Goal: Check status: Check status

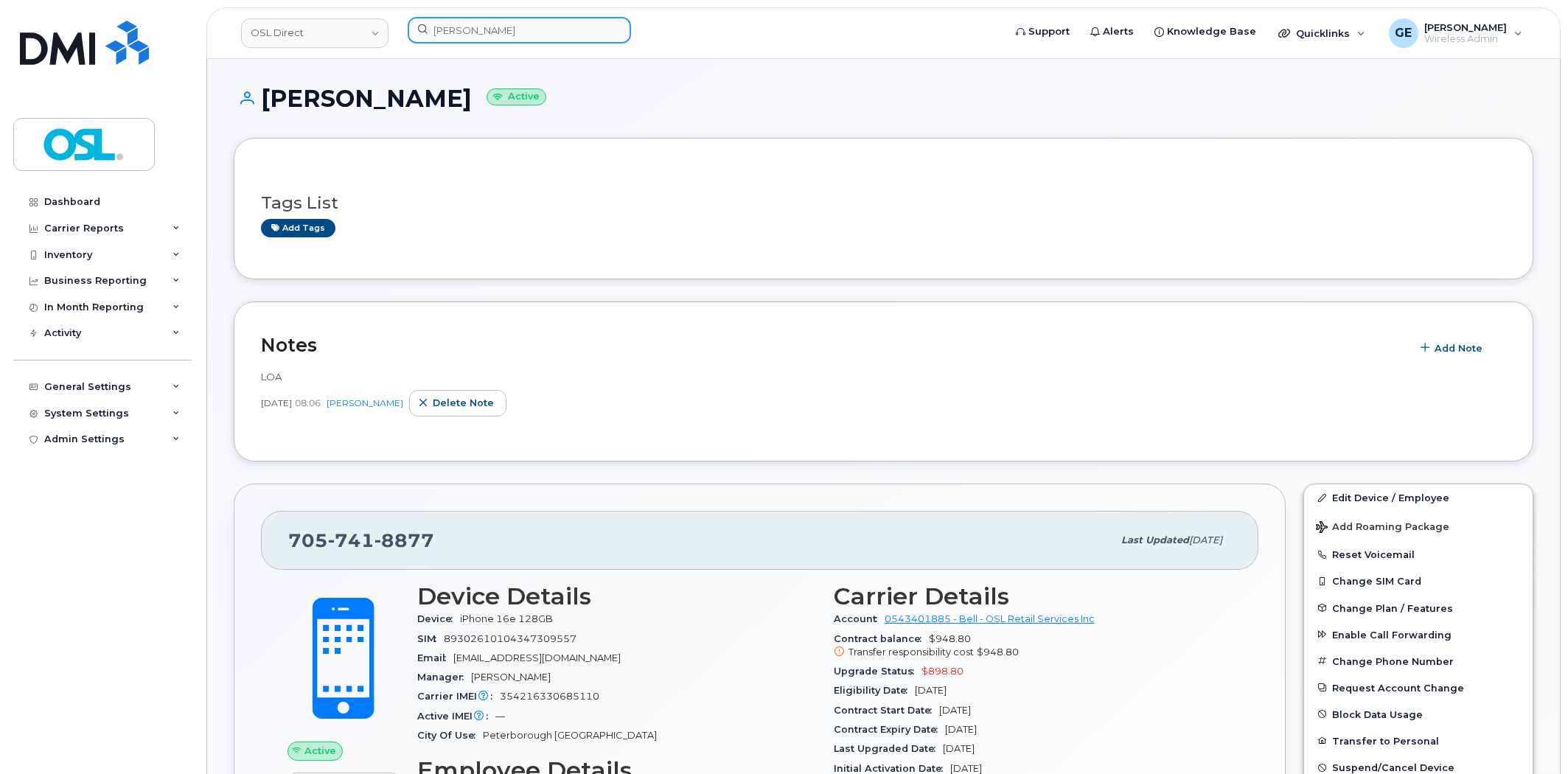
click at [510, 36] on input "[PERSON_NAME]" at bounding box center [519, 30] width 223 height 27
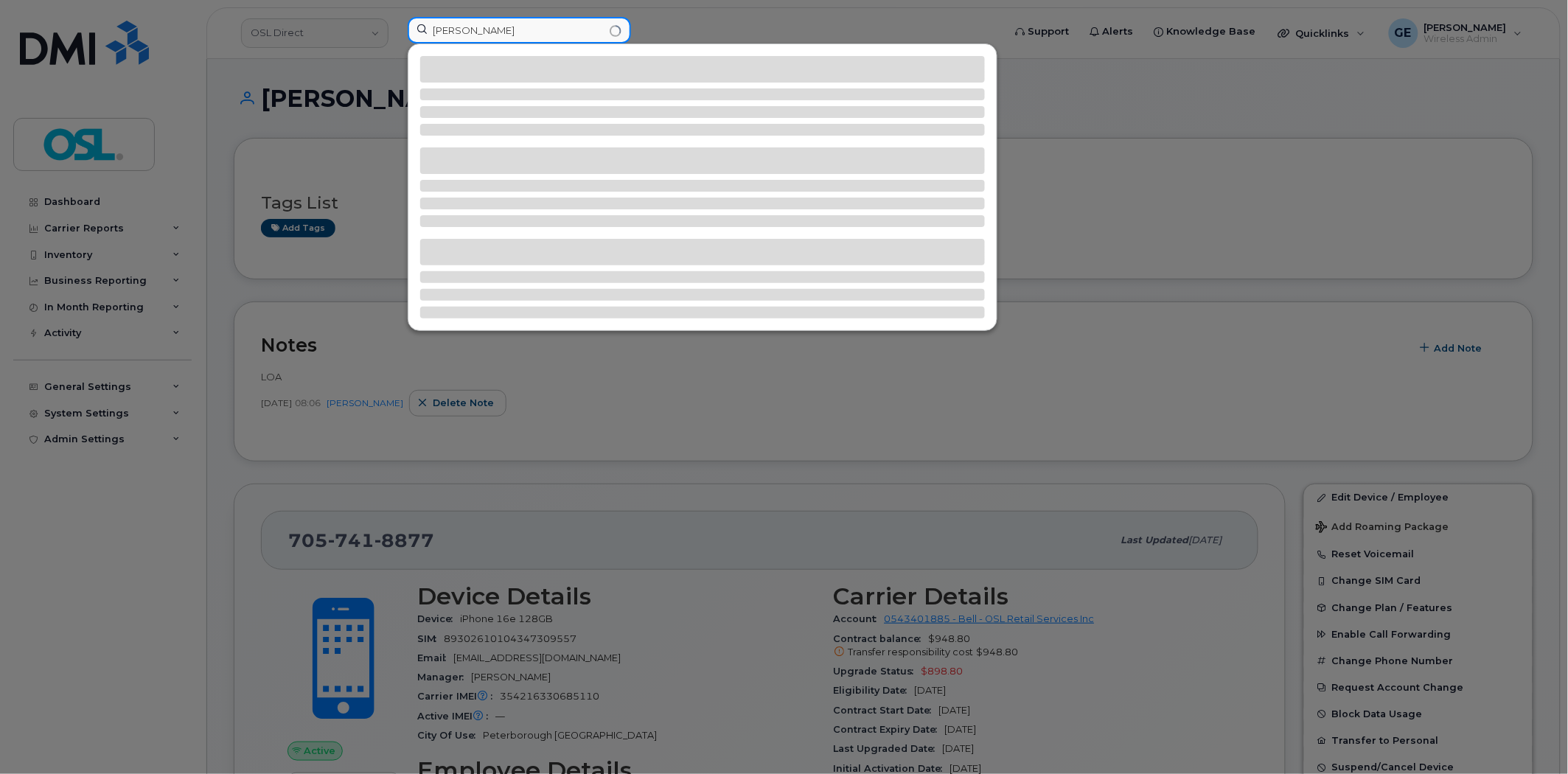
click at [525, 40] on input "[PERSON_NAME]" at bounding box center [519, 30] width 223 height 27
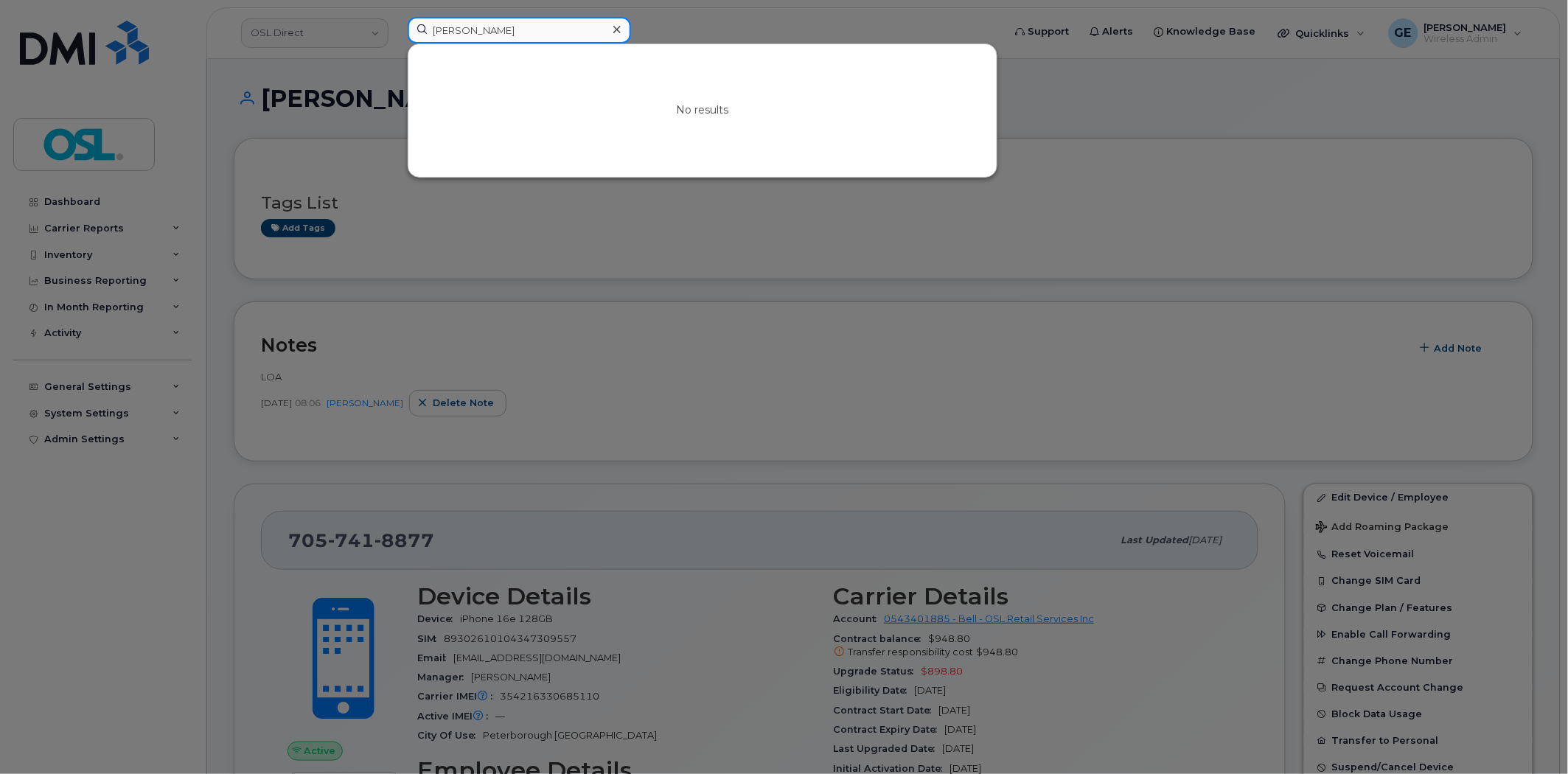
paste input "4165592234"
click at [525, 39] on input "sagar 4165592234" at bounding box center [519, 30] width 223 height 27
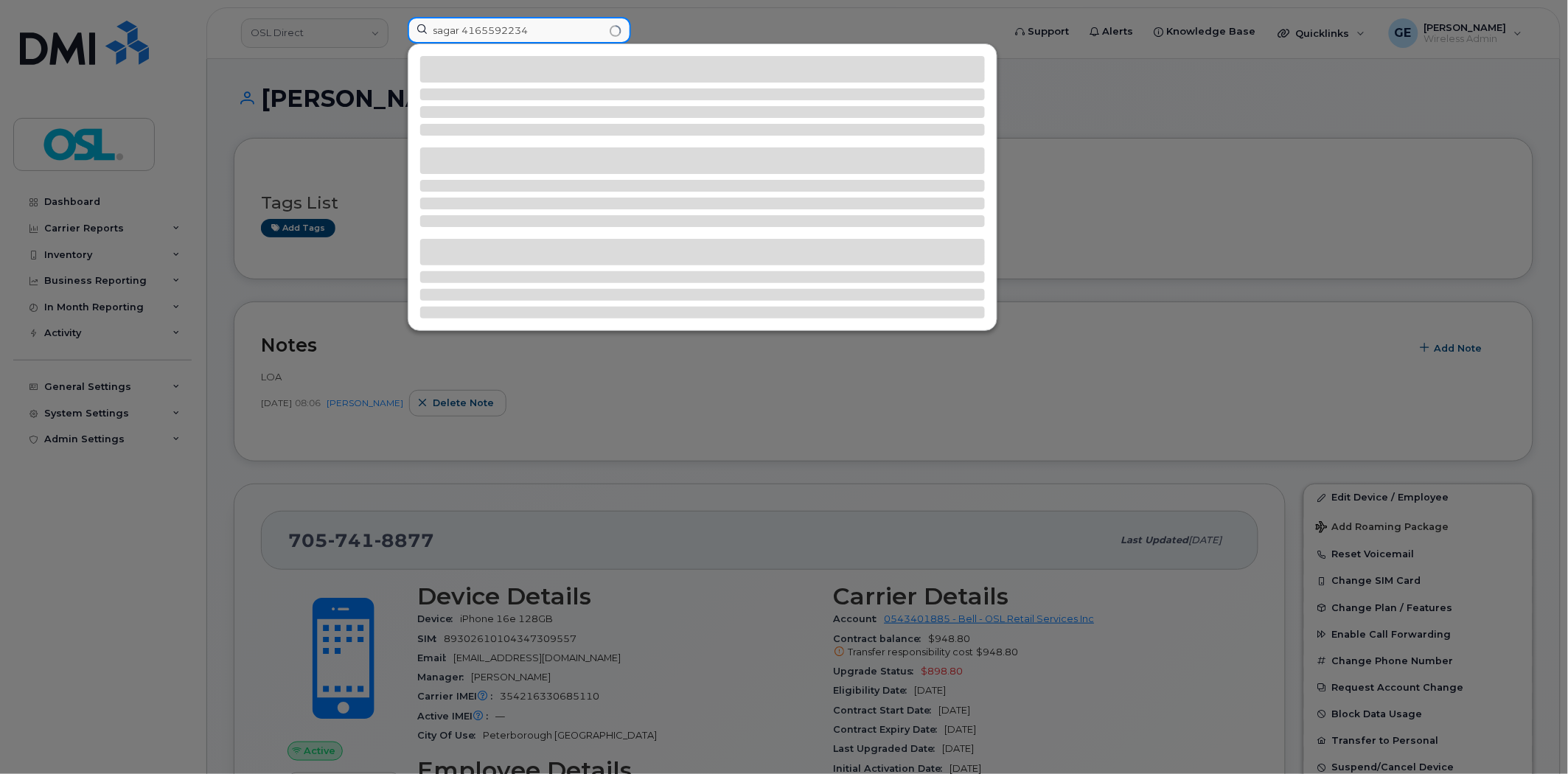
click at [525, 39] on input "sagar 4165592234" at bounding box center [519, 30] width 223 height 27
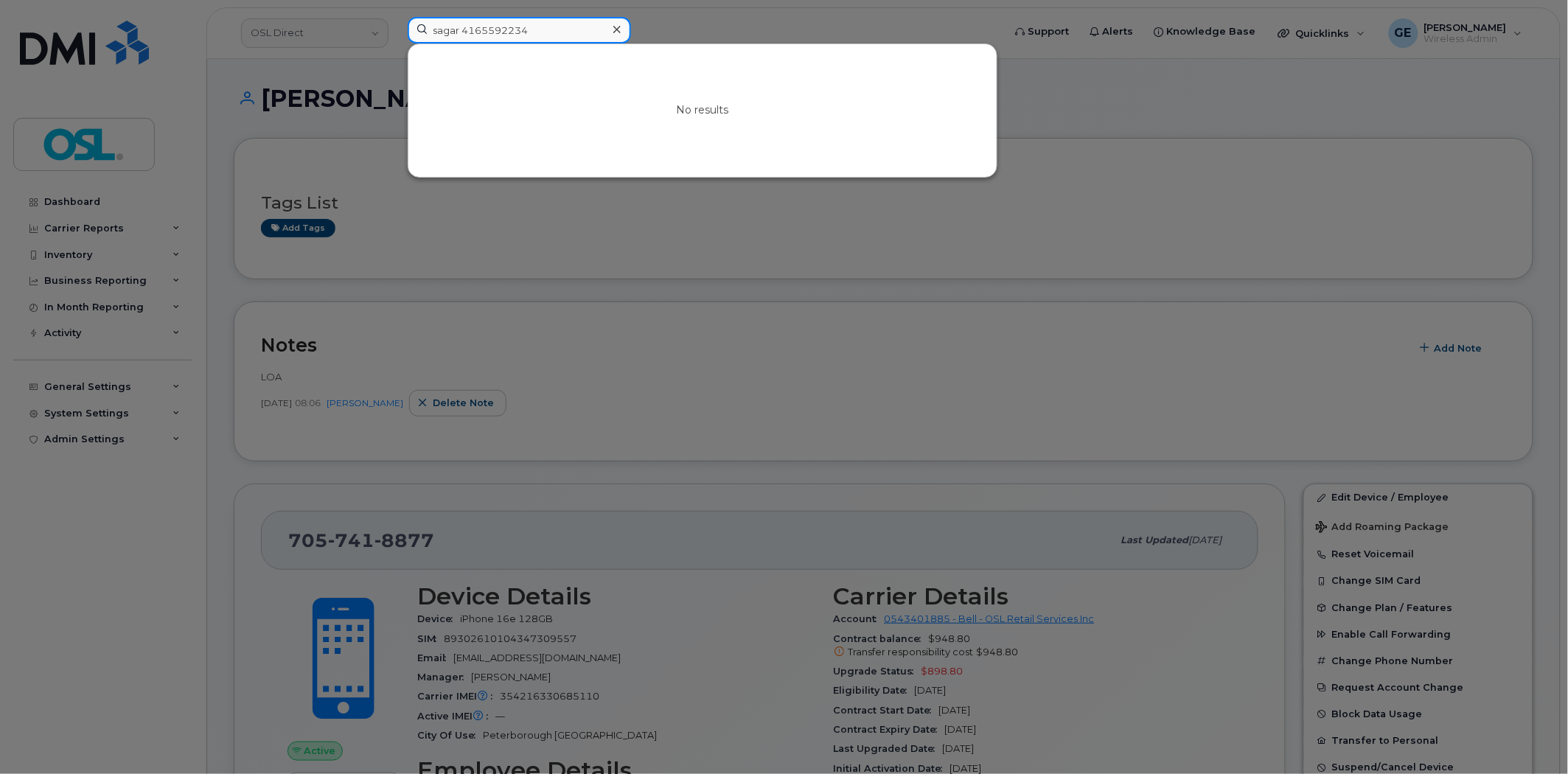
click at [525, 39] on input "sagar 4165592234" at bounding box center [519, 30] width 223 height 27
paste input
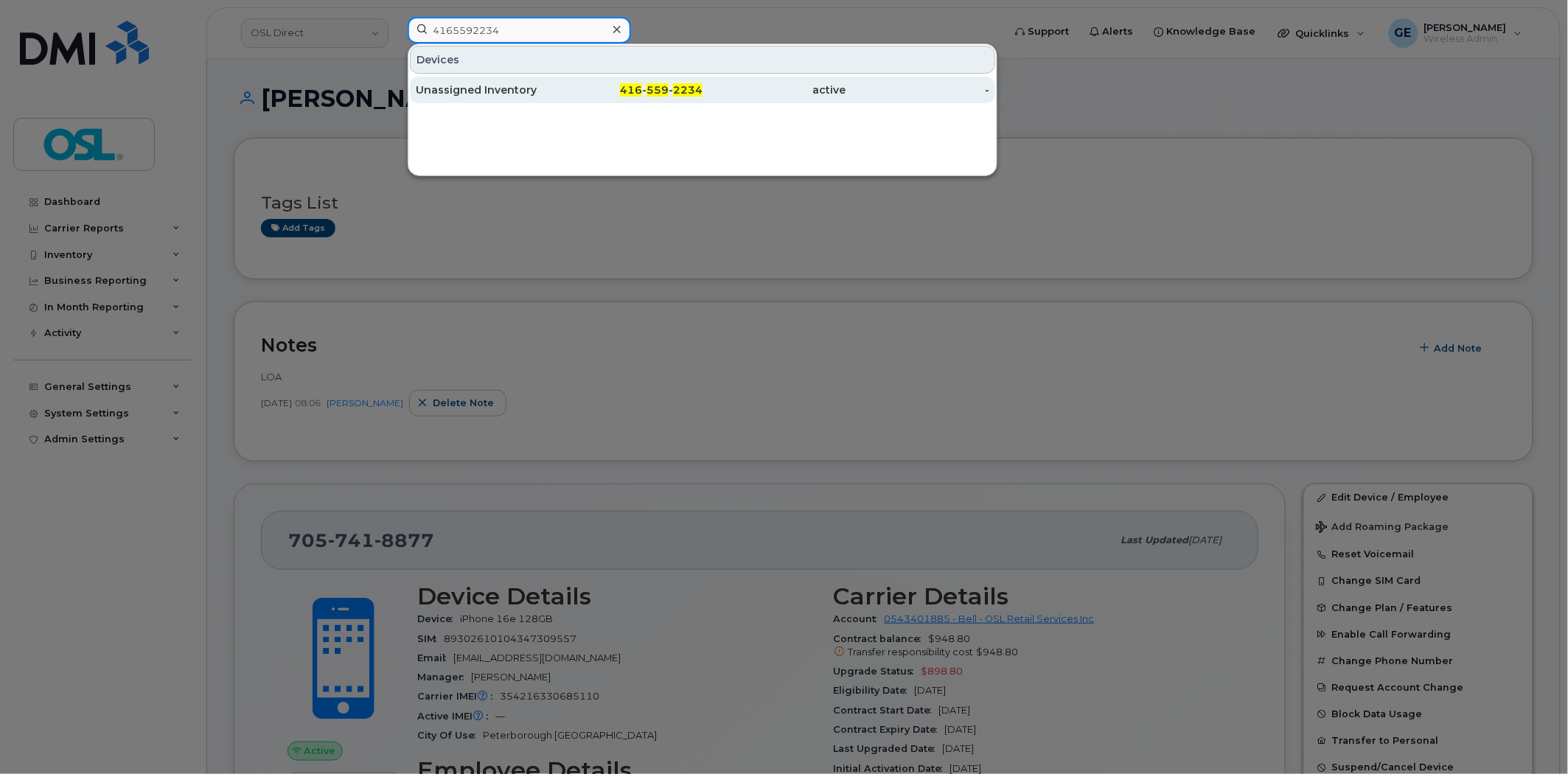
type input "4165592234"
click at [520, 90] on div "Unassigned Inventory" at bounding box center [487, 90] width 144 height 15
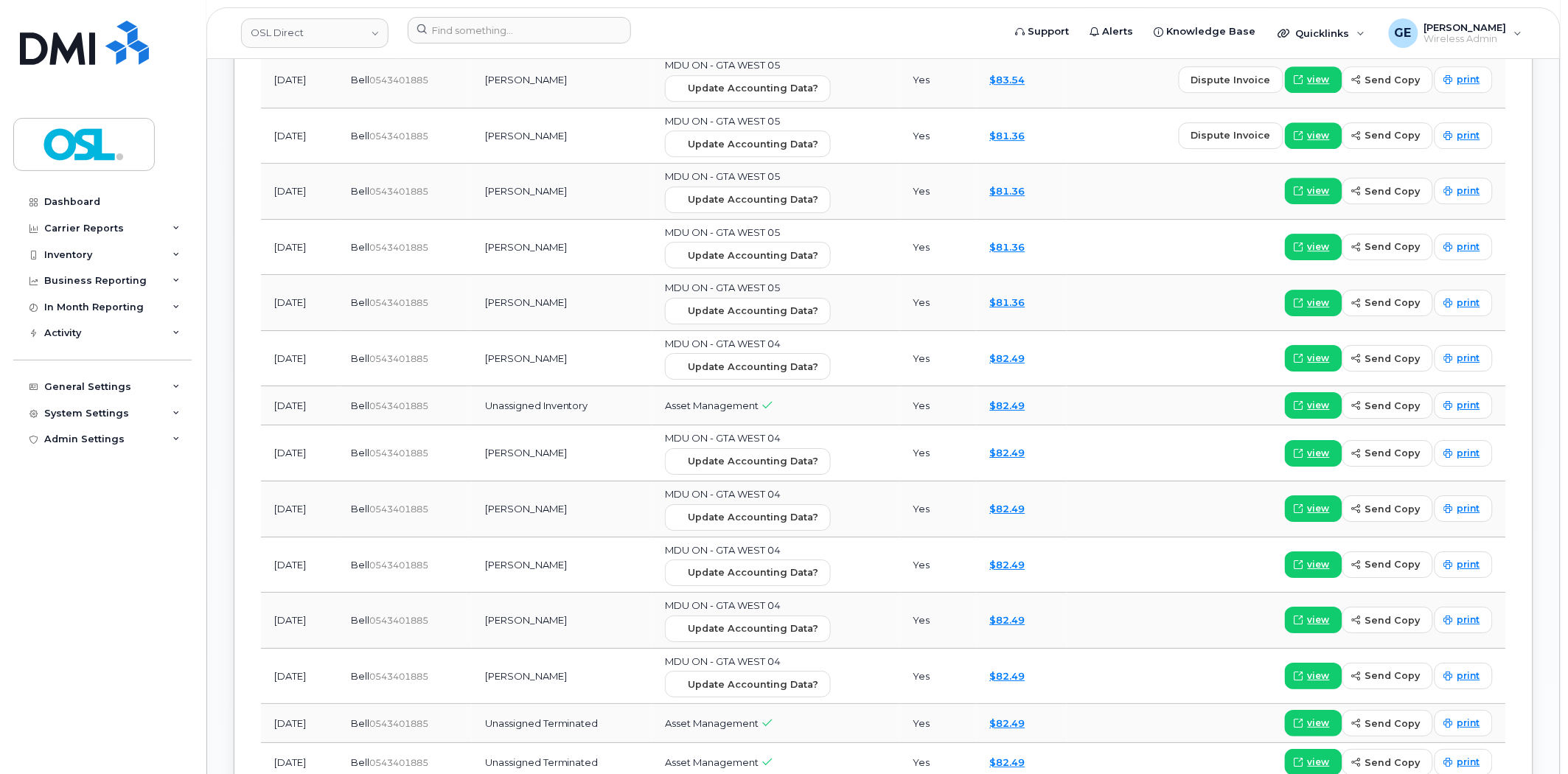
scroll to position [1133, 0]
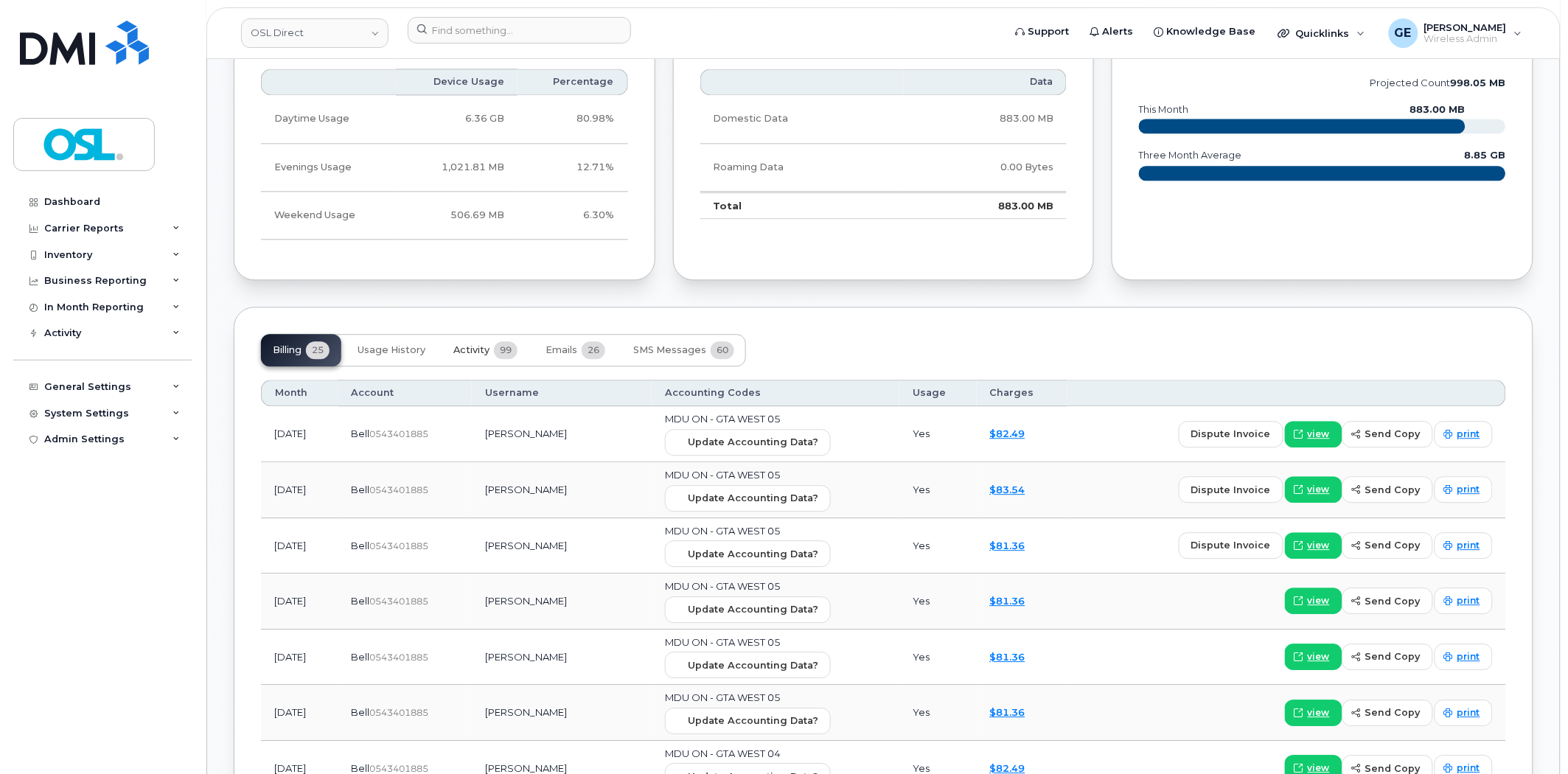
click at [502, 357] on span "99" at bounding box center [506, 350] width 24 height 17
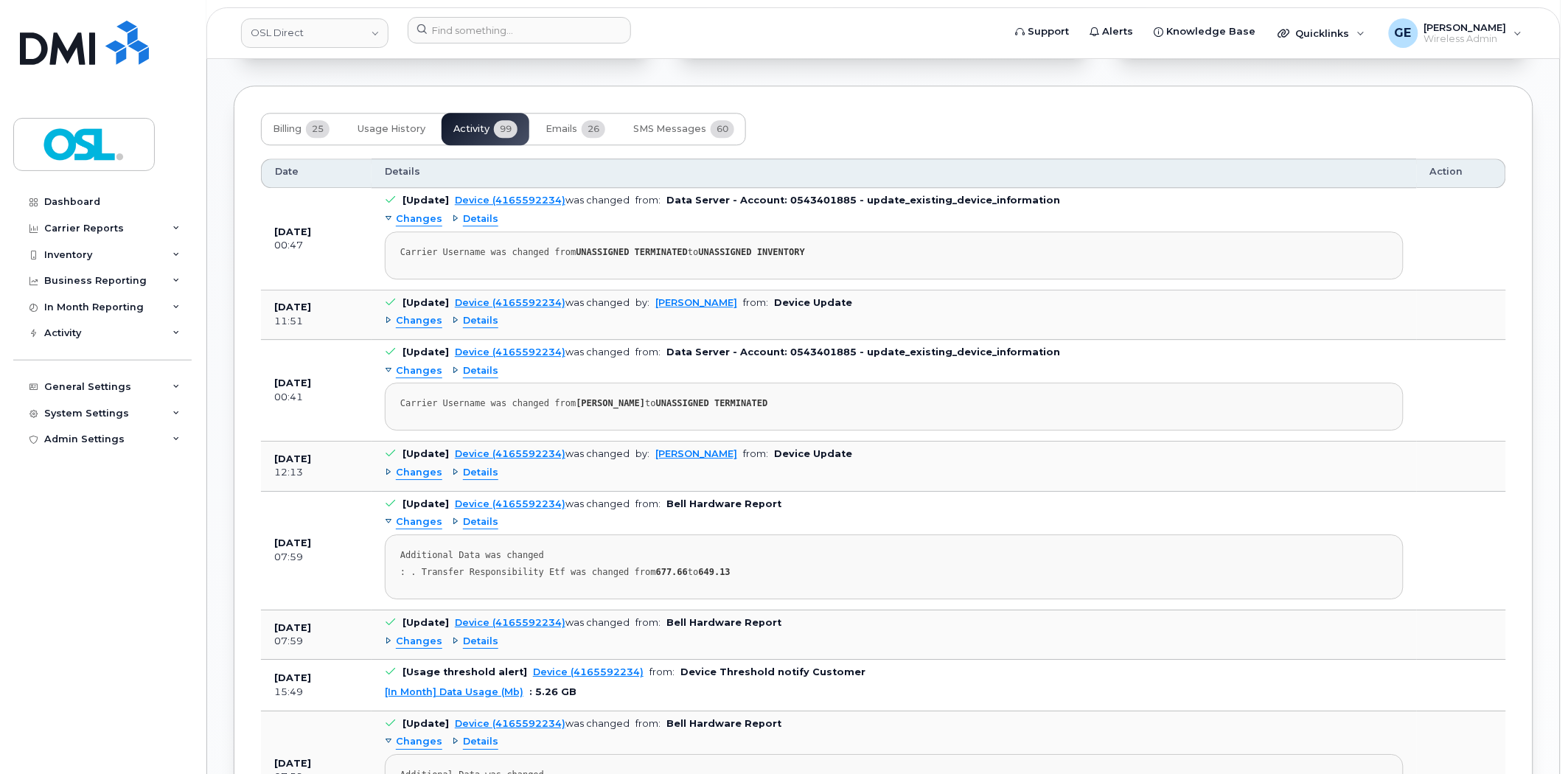
scroll to position [1380, 0]
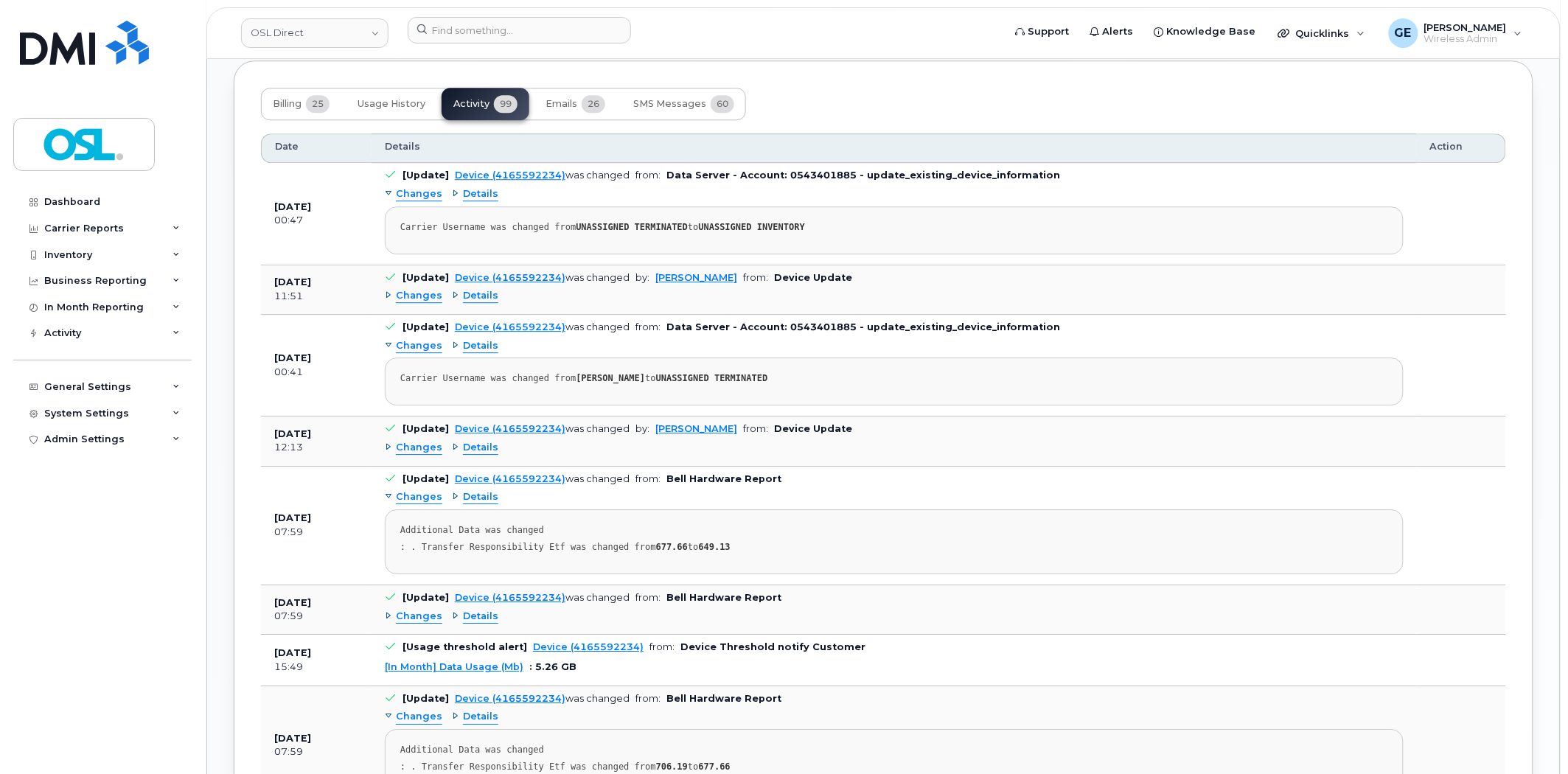
click at [423, 301] on span "Changes" at bounding box center [419, 296] width 47 height 14
